Goal: Transaction & Acquisition: Purchase product/service

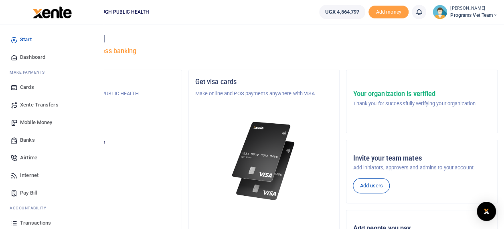
click at [40, 120] on span "Mobile Money" at bounding box center [36, 123] width 32 height 8
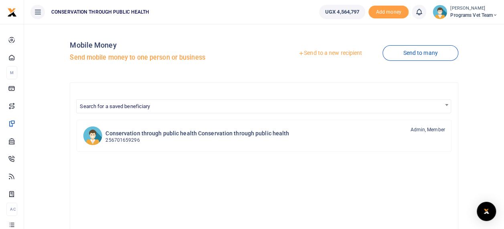
click at [327, 52] on link "Send to a new recipient" at bounding box center [330, 53] width 105 height 14
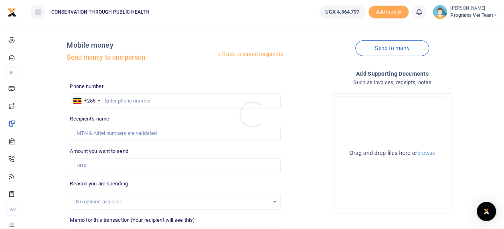
click at [112, 101] on div at bounding box center [252, 114] width 504 height 229
click at [112, 101] on input "text" at bounding box center [175, 100] width 210 height 15
type input "709507072"
click at [103, 164] on input "Amount you want to send" at bounding box center [175, 165] width 210 height 15
type input "[PERSON_NAME]"
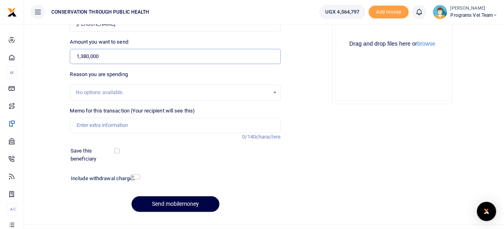
scroll to position [110, 0]
type input "1,380,000"
click at [240, 125] on input "Memo for this transaction (Your recipient will see this)" at bounding box center [175, 124] width 210 height 15
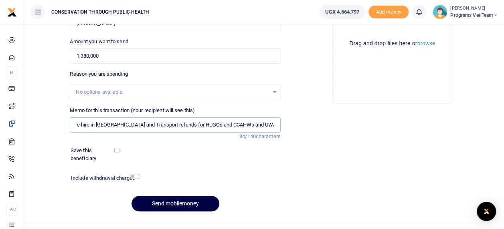
scroll to position [0, 14]
click at [87, 125] on input "Venure hire in Nkuringo and Transport refunds for HUGOs and CCAHWs and UWA pers…" at bounding box center [175, 124] width 210 height 15
type input "Venue hire in Nkuringo and Transport refunds for HUGOs and CCAHWs and UWA perso…"
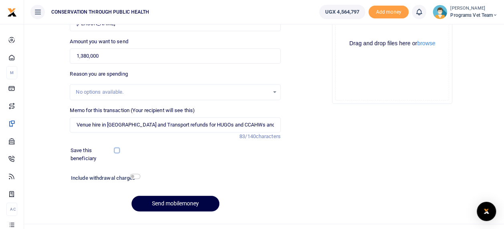
click at [115, 150] on input "checkbox" at bounding box center [116, 150] width 5 height 5
checkbox input "true"
click at [136, 176] on input "checkbox" at bounding box center [135, 176] width 10 height 5
checkbox input "true"
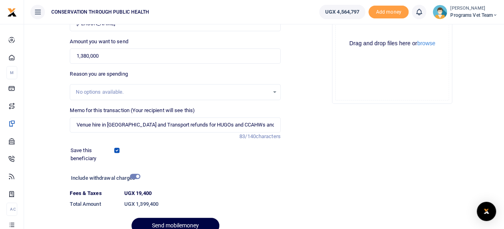
click at [183, 222] on div at bounding box center [187, 225] width 10 height 10
click at [184, 225] on div at bounding box center [187, 225] width 10 height 10
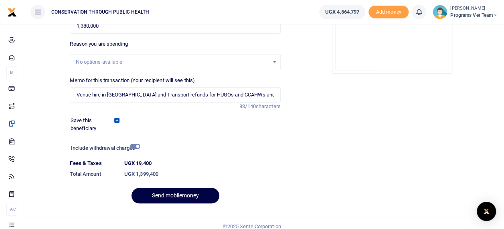
scroll to position [147, 0]
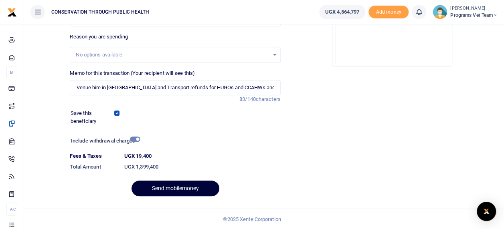
click at [186, 192] on button "Send mobilemoney" at bounding box center [176, 189] width 88 height 16
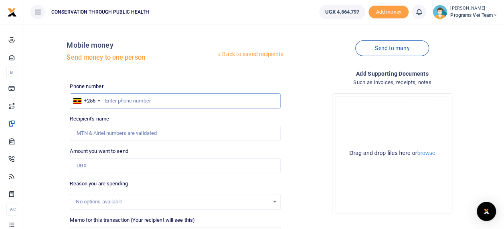
click at [186, 102] on input "text" at bounding box center [175, 100] width 210 height 15
type input "784972973"
type input "Annaclet Ampeire"
type input "784972973"
click at [152, 166] on input "Amount you want to send" at bounding box center [175, 165] width 210 height 15
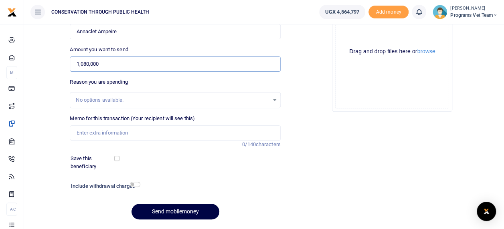
scroll to position [102, 0]
type input "1,080,000"
click at [190, 135] on input "Memo for this transaction (Your recipient will see this)" at bounding box center [175, 132] width 210 height 15
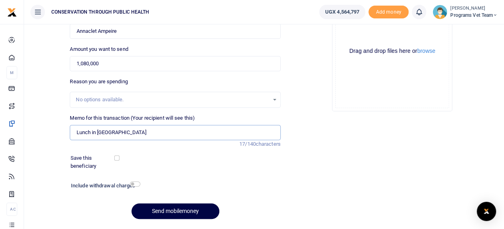
type input "Lunch in Nkuringo"
click at [117, 158] on input "checkbox" at bounding box center [116, 158] width 5 height 5
checkbox input "true"
click at [140, 182] on input "checkbox" at bounding box center [135, 184] width 10 height 5
checkbox input "true"
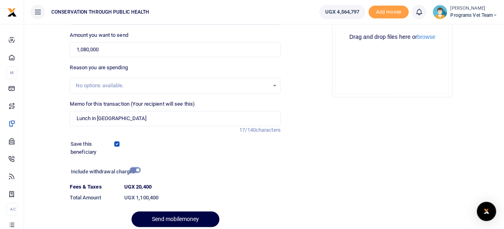
scroll to position [147, 0]
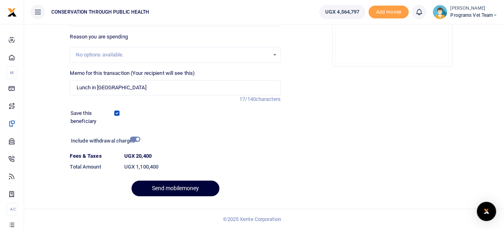
click at [156, 192] on button "Send mobilemoney" at bounding box center [176, 189] width 88 height 16
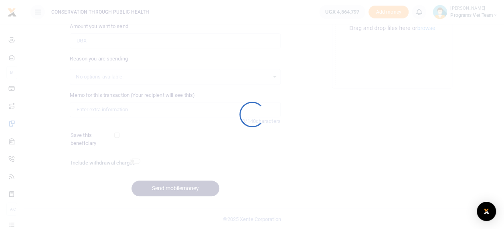
scroll to position [125, 0]
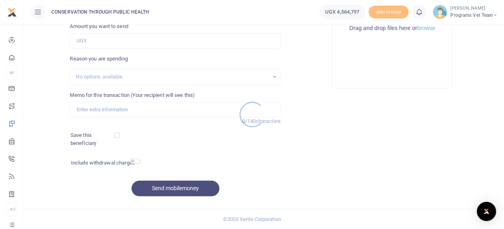
click at [14, 227] on div at bounding box center [252, 114] width 504 height 229
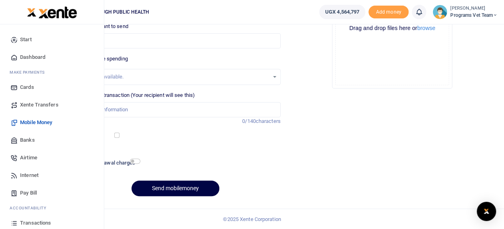
click at [16, 211] on span "countability" at bounding box center [31, 208] width 30 height 6
click at [43, 220] on span "Transactions" at bounding box center [35, 223] width 31 height 8
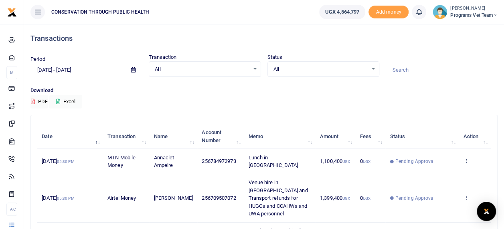
scroll to position [2, 0]
